Goal: Information Seeking & Learning: Learn about a topic

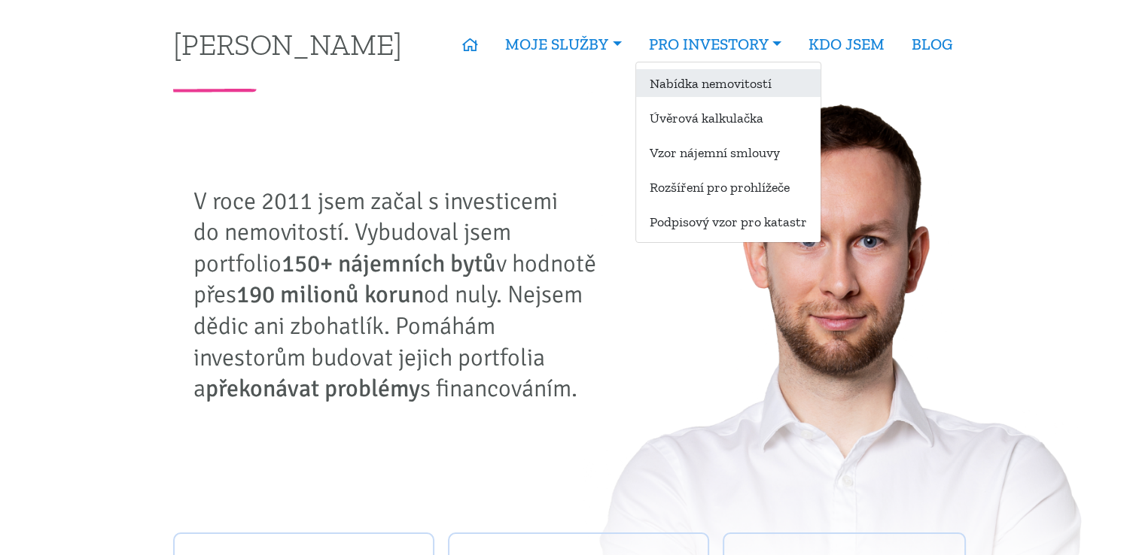
click at [690, 80] on link "Nabídka nemovitostí" at bounding box center [728, 83] width 184 height 28
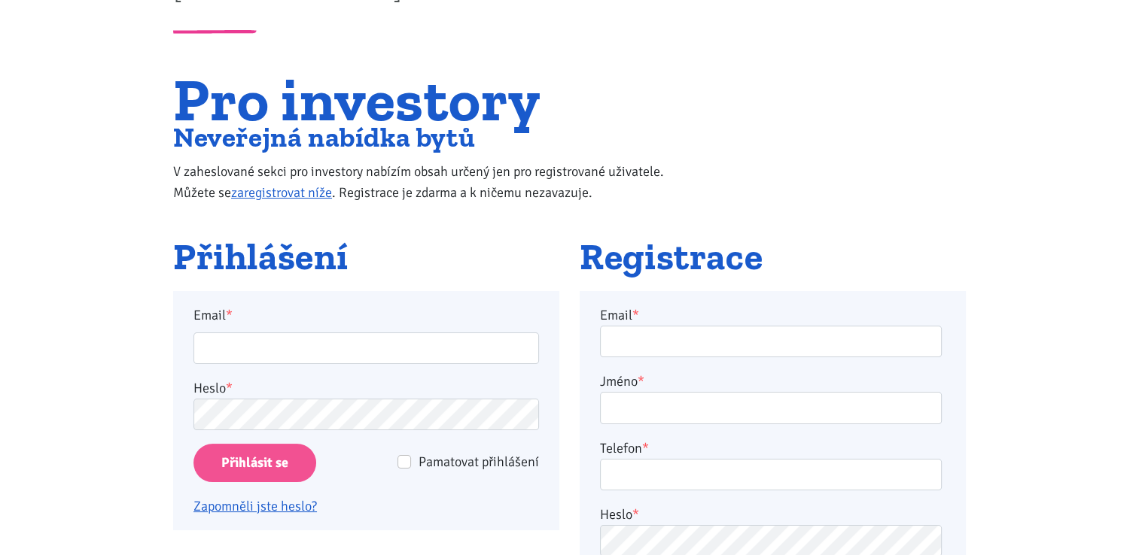
scroll to position [151, 0]
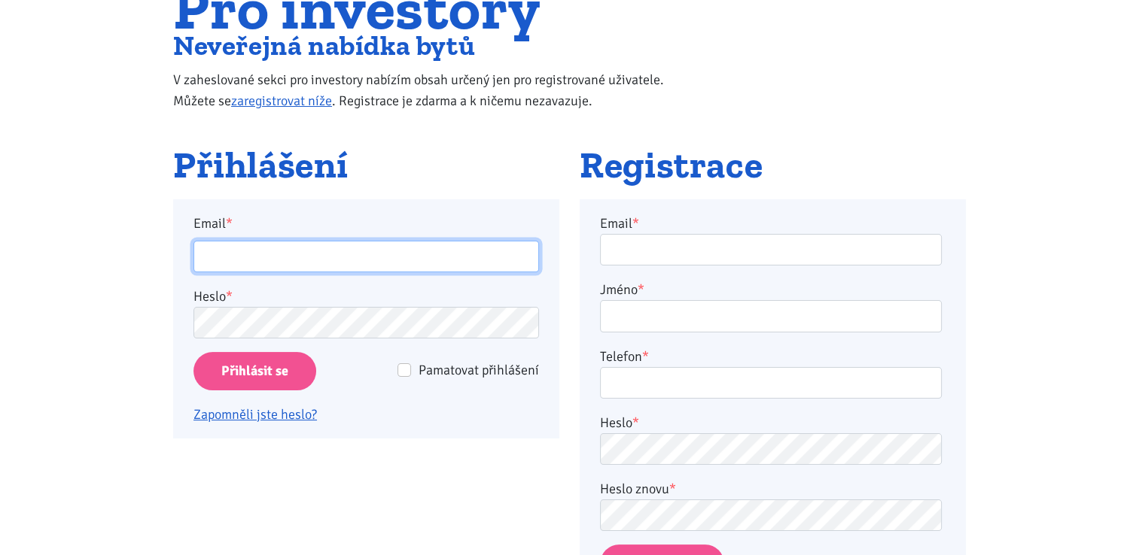
type input "chemusa@seznam.cz"
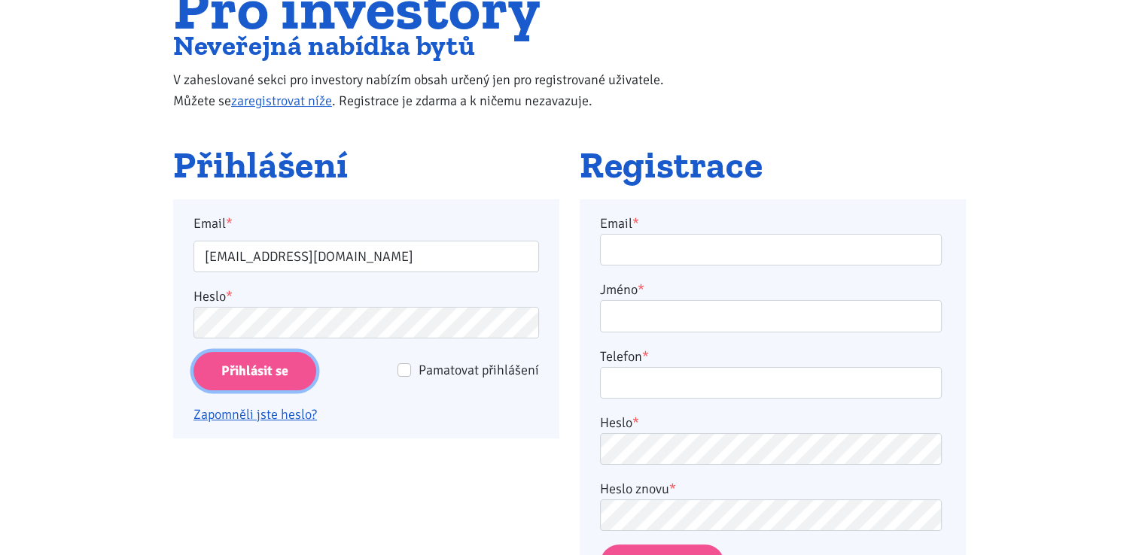
click at [235, 366] on input "Přihlásit se" at bounding box center [254, 371] width 123 height 38
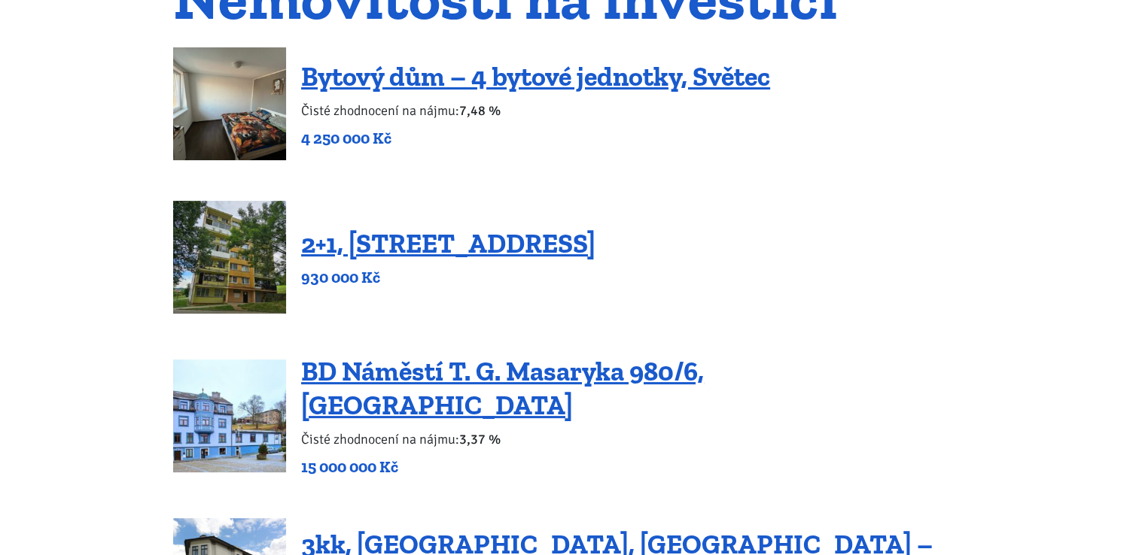
scroll to position [75, 0]
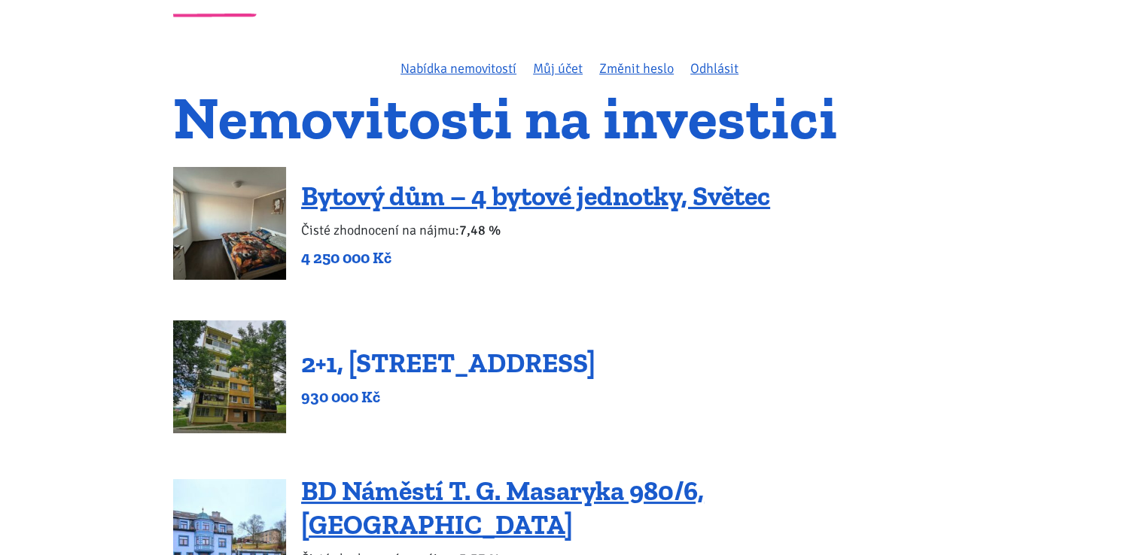
click at [421, 373] on link "2+1, [STREET_ADDRESS]" at bounding box center [448, 363] width 294 height 32
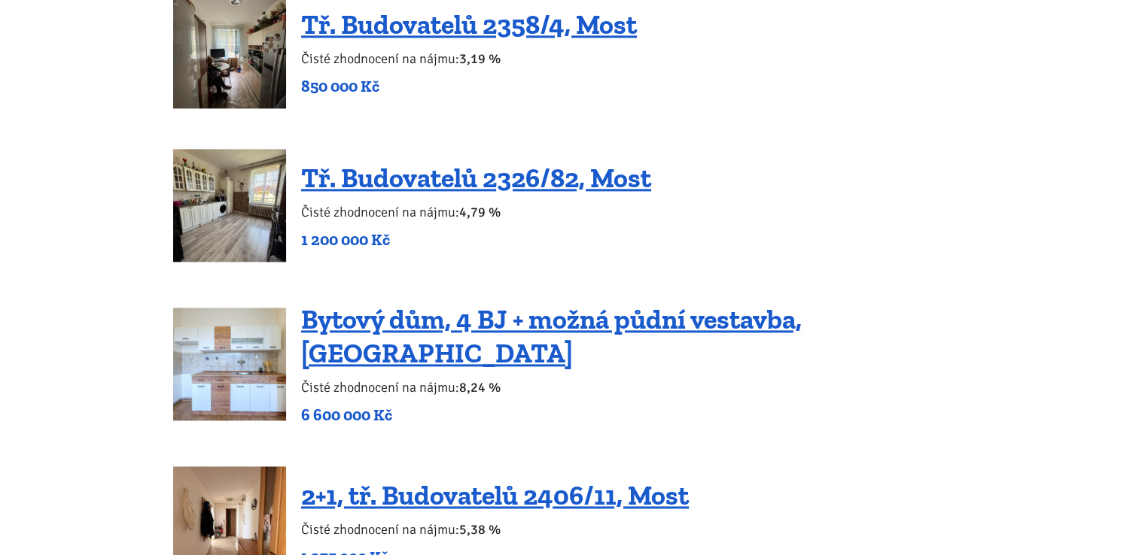
scroll to position [2032, 0]
